Goal: Information Seeking & Learning: Learn about a topic

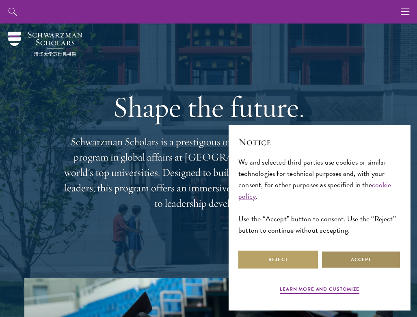
click at [347, 258] on button "Accept" at bounding box center [361, 260] width 80 height 18
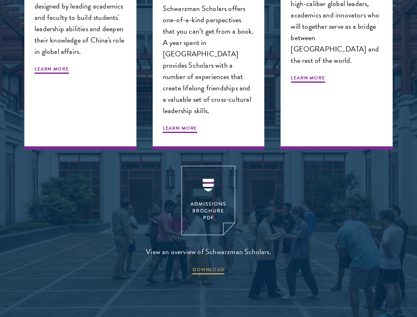
scroll to position [955, 0]
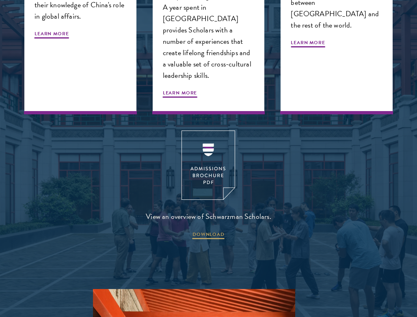
click at [219, 162] on img at bounding box center [208, 165] width 54 height 69
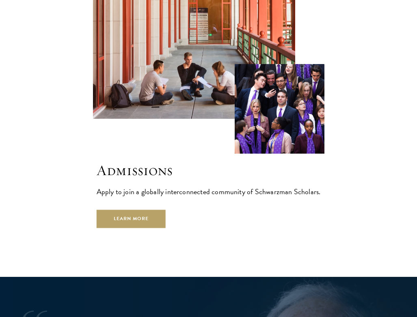
scroll to position [1396, 0]
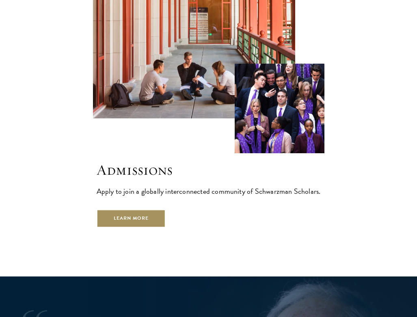
click at [124, 210] on link "Learn More" at bounding box center [131, 219] width 69 height 18
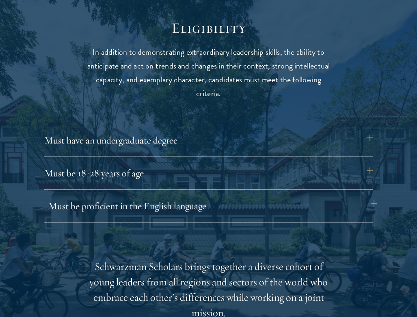
scroll to position [997, 0]
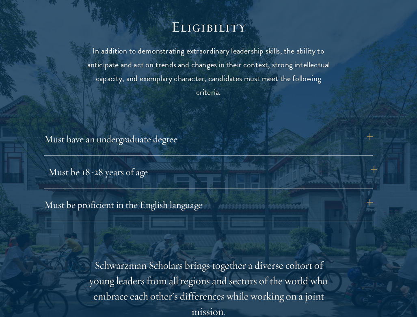
click at [128, 177] on button "Must be 18-28 years of age" at bounding box center [212, 171] width 329 height 19
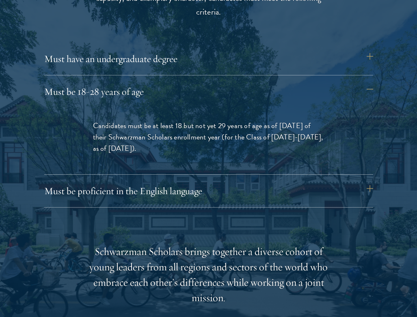
scroll to position [1078, 0]
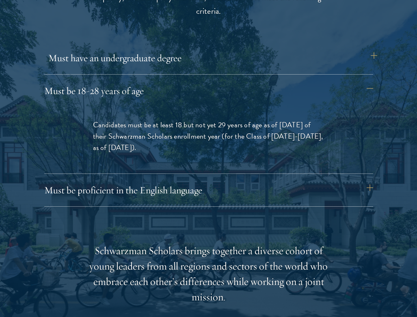
click at [113, 55] on button "Must have an undergraduate degree" at bounding box center [212, 57] width 329 height 19
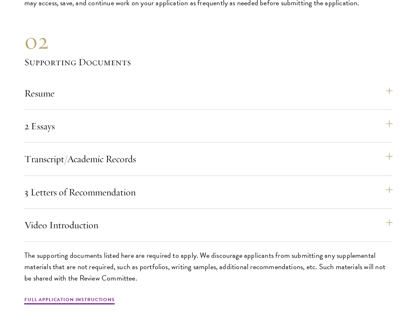
scroll to position [2524, 0]
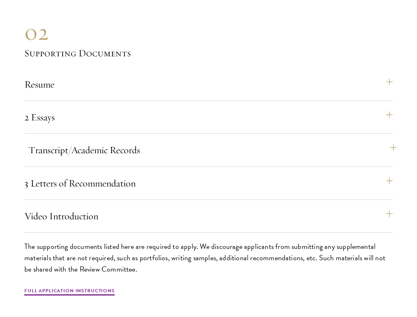
click at [101, 146] on button "Transcript/Academic Records" at bounding box center [212, 149] width 368 height 19
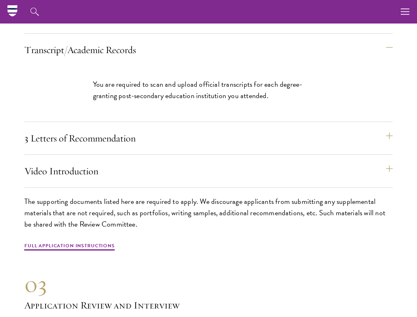
scroll to position [2500, 0]
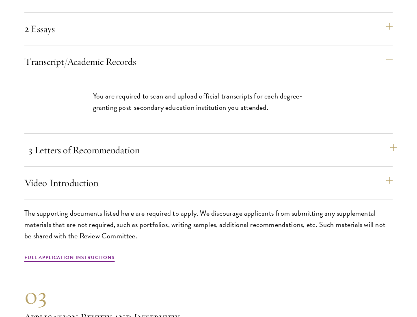
click at [107, 140] on button "3 Letters of Recommendation" at bounding box center [212, 149] width 368 height 19
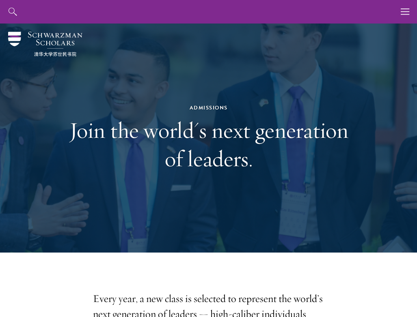
scroll to position [0, 0]
click at [398, 10] on button "button" at bounding box center [405, 12] width 24 height 24
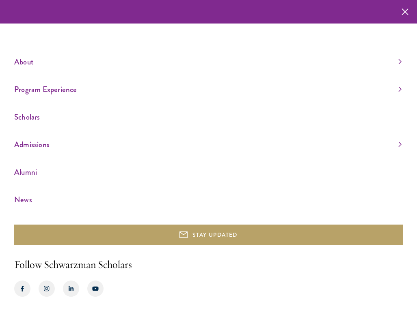
click at [46, 88] on link "Program Experience" at bounding box center [207, 89] width 387 height 13
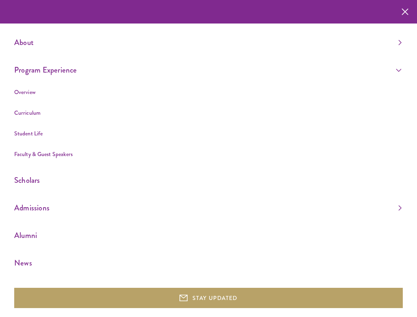
click at [23, 110] on link "Curriculum" at bounding box center [27, 113] width 26 height 8
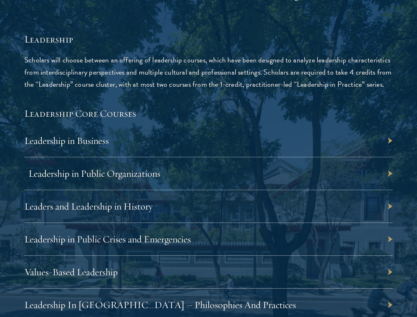
scroll to position [1486, 0]
click at [129, 147] on div "Leadership in Business" at bounding box center [208, 140] width 368 height 33
click at [128, 140] on div "Leadership in Business" at bounding box center [208, 140] width 368 height 33
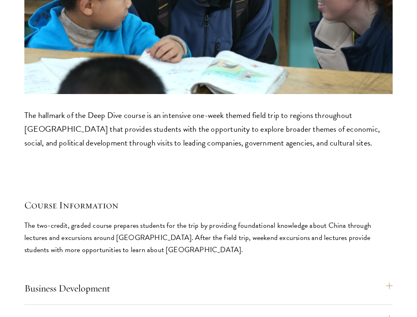
scroll to position [4177, 0]
